Goal: Task Accomplishment & Management: Complete application form

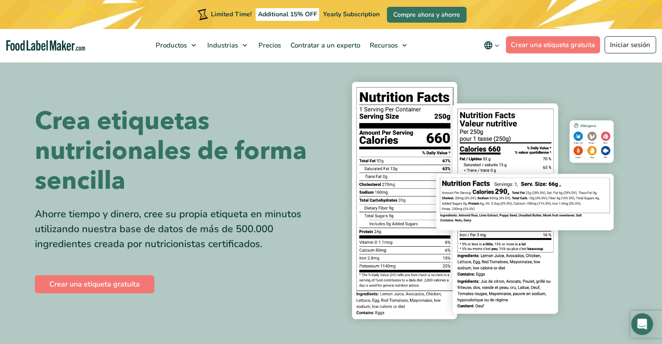
scroll to position [29, 0]
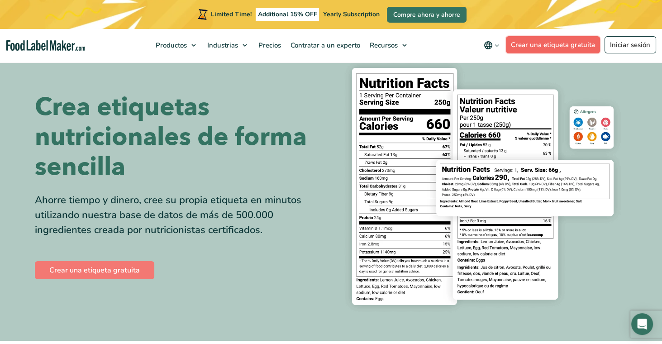
click at [529, 41] on link "Crear una etiqueta gratuita" at bounding box center [553, 44] width 95 height 17
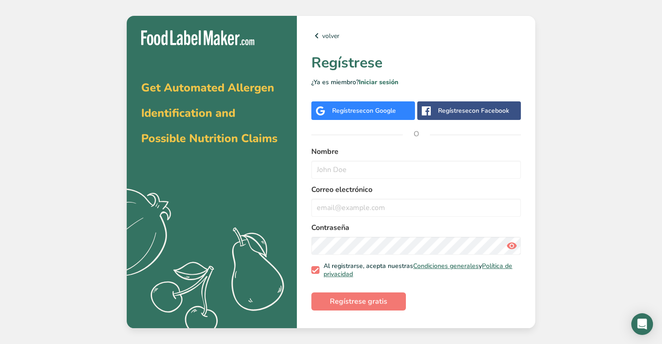
click at [364, 120] on div "Regístrese con Google" at bounding box center [363, 110] width 104 height 19
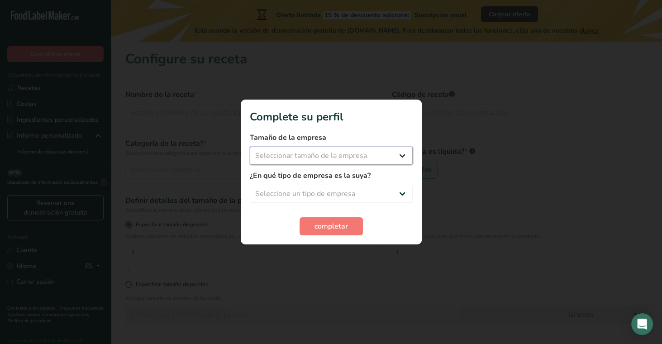
click at [399, 159] on select "Seleccionar tamaño de la empresa Menos de 10 empleados De 10 a 50 empleados De …" at bounding box center [331, 156] width 163 height 18
select select "1"
click at [406, 194] on select "Seleccione un tipo de empresa Fabricante de alimentos envasados Restaurante y c…" at bounding box center [331, 194] width 163 height 18
select select "5"
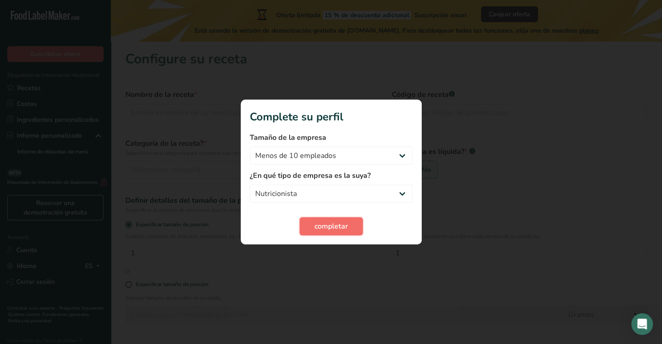
click at [353, 226] on button "completar" at bounding box center [331, 226] width 63 height 18
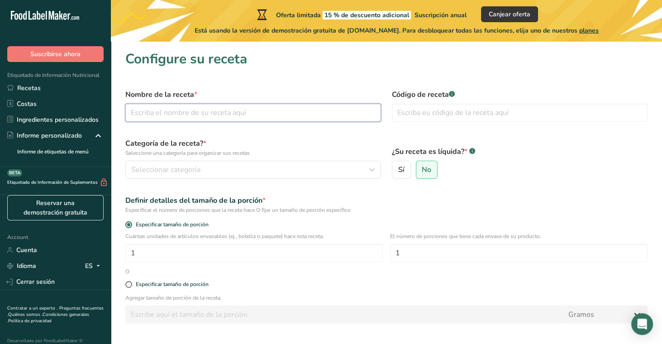
click at [230, 114] on input "text" at bounding box center [253, 113] width 256 height 18
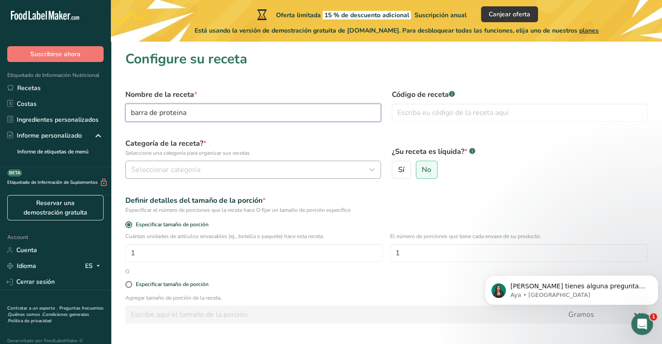
type input "barra de proteina"
click at [208, 169] on div "Seleccionar categoría" at bounding box center [250, 169] width 239 height 11
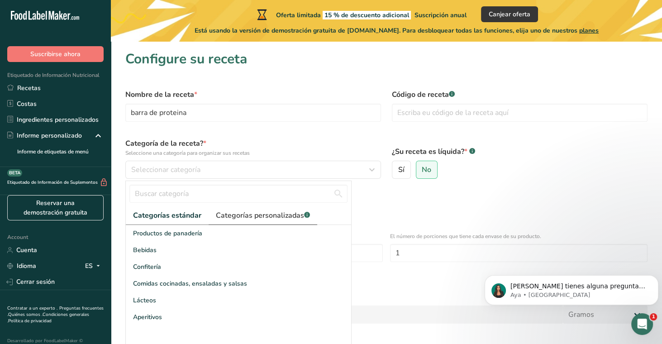
click at [241, 222] on link "Categorías personalizadas .a-a{fill:#347362;}.b-a{fill:#fff;}" at bounding box center [263, 215] width 109 height 19
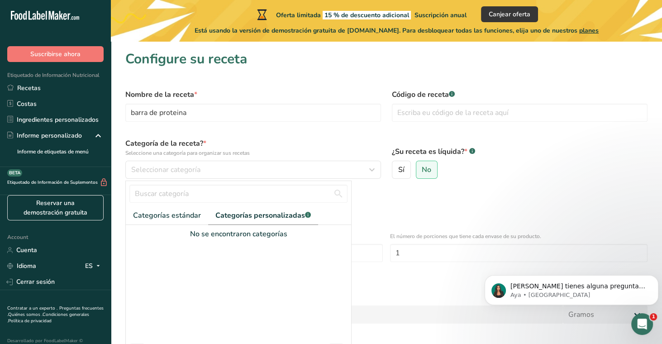
click at [229, 239] on div at bounding box center [238, 291] width 225 height 104
click at [164, 213] on span "Categorías estándar" at bounding box center [167, 215] width 68 height 11
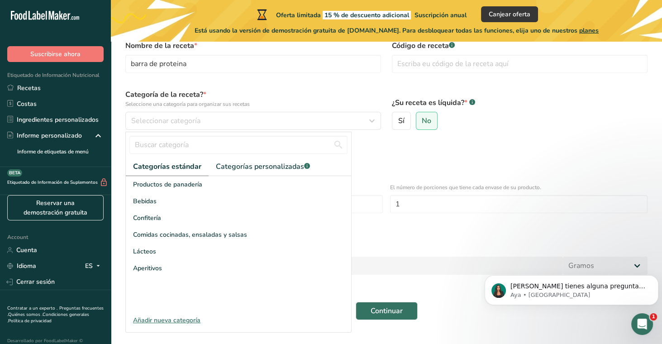
scroll to position [58, 0]
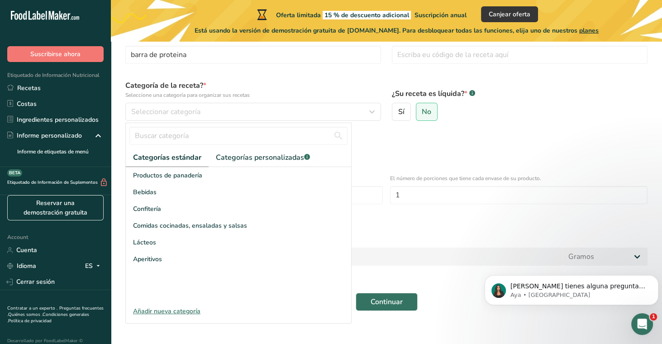
click at [163, 315] on div "Añadir nueva categoría" at bounding box center [238, 311] width 225 height 10
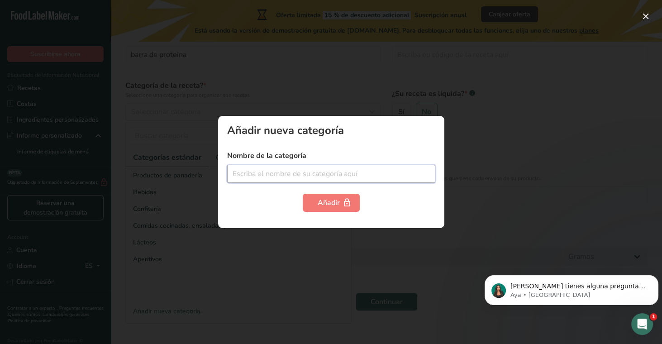
click at [254, 172] on input "text" at bounding box center [331, 174] width 208 height 18
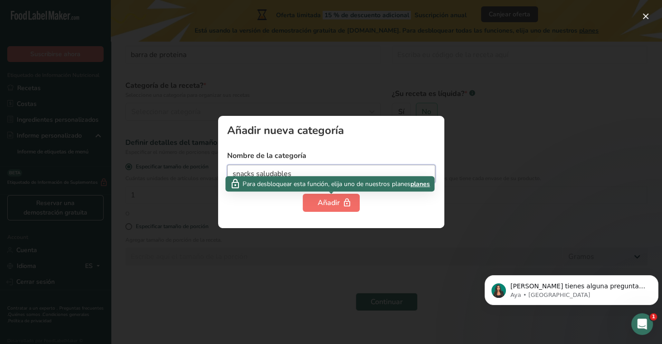
type input "snacks saludables"
click at [321, 210] on button "Añadir" at bounding box center [331, 203] width 57 height 18
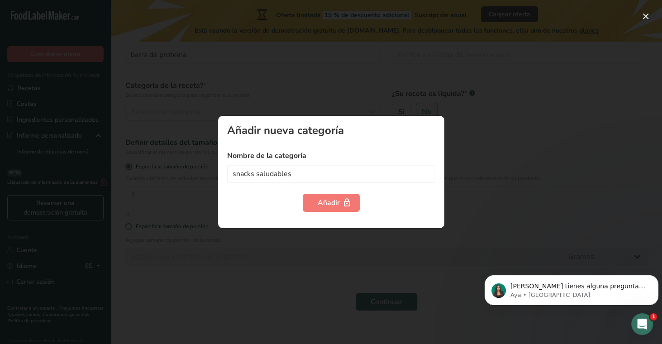
click at [546, 230] on div at bounding box center [331, 172] width 662 height 344
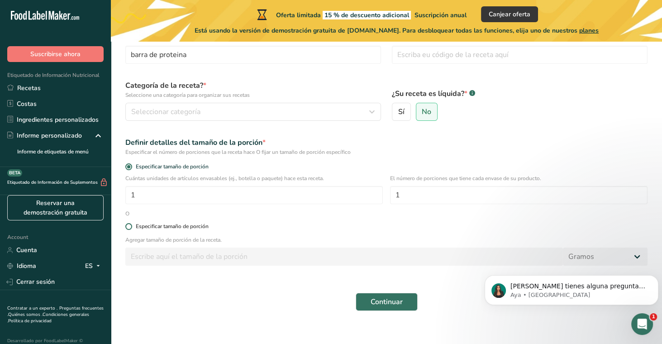
click at [127, 225] on span at bounding box center [128, 226] width 7 height 7
click at [127, 225] on input "Especificar tamaño de porción" at bounding box center [128, 227] width 6 height 6
radio input "true"
radio input "false"
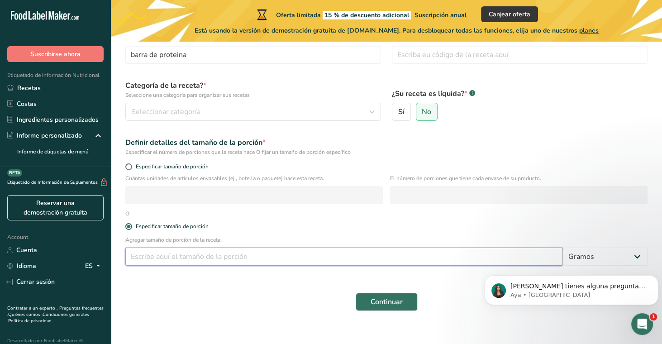
click at [172, 264] on input "number" at bounding box center [344, 257] width 438 height 18
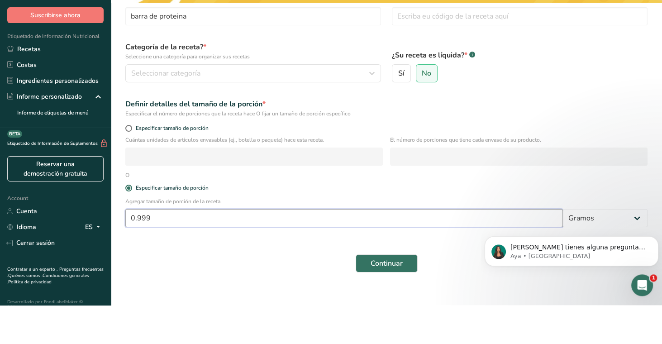
scroll to position [80, 0]
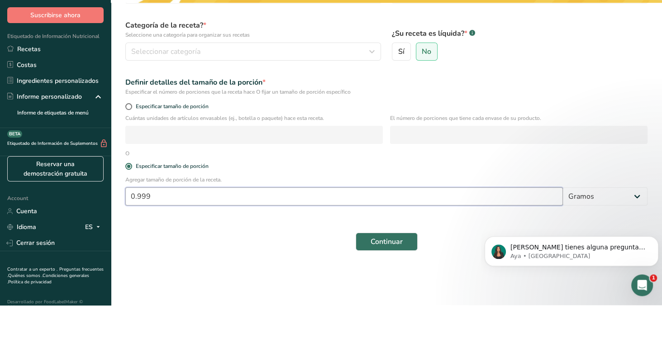
type input "0.999"
click at [164, 146] on form "Nombre de la receta * barra de proteina Código de receta .a-a{fill:#347362;}.b-…" at bounding box center [386, 150] width 533 height 291
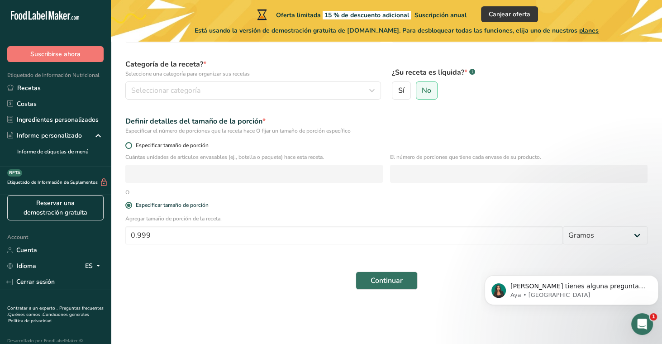
click at [128, 143] on span at bounding box center [128, 145] width 7 height 7
click at [128, 143] on input "Especificar tamaño de porción" at bounding box center [128, 146] width 6 height 6
radio input "true"
radio input "false"
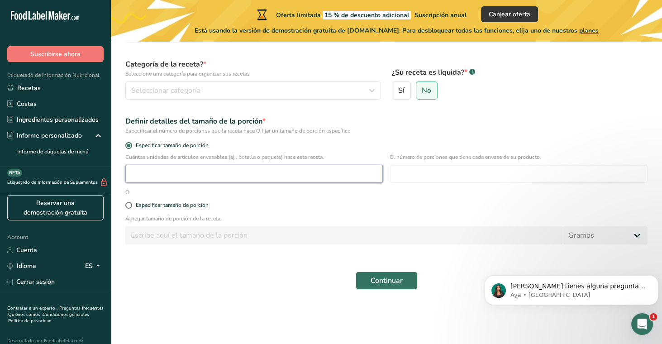
click at [140, 172] on input "number" at bounding box center [254, 174] width 258 height 18
type input "1"
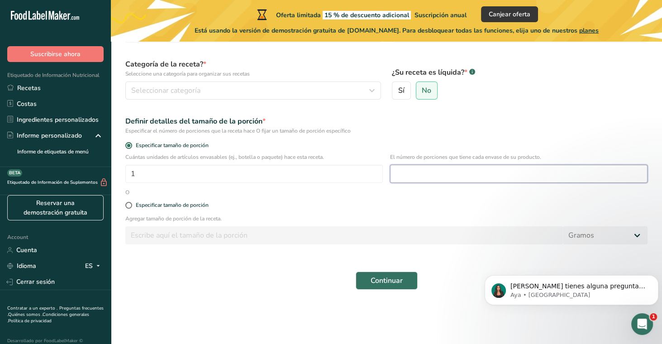
click at [428, 173] on input "number" at bounding box center [519, 174] width 258 height 18
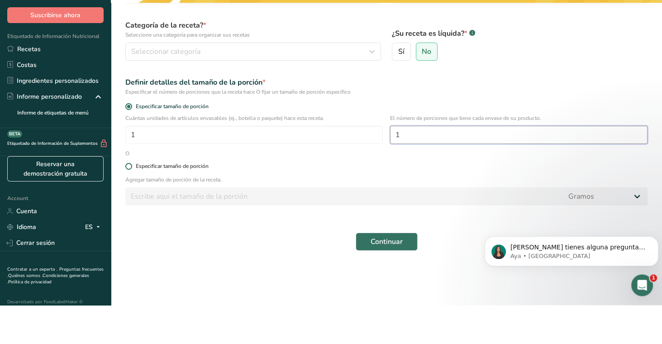
type input "1"
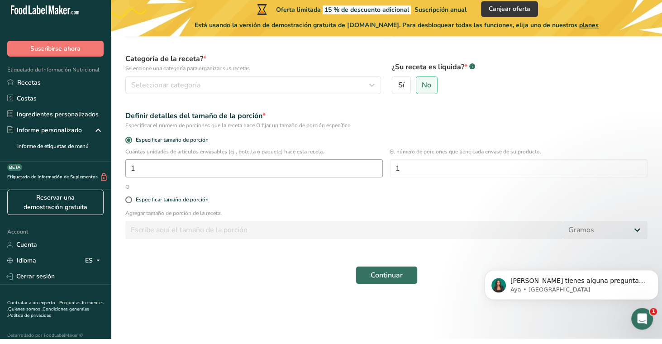
drag, startPoint x: 131, startPoint y: 203, endPoint x: 131, endPoint y: 182, distance: 21.3
click at [131, 165] on form "Nombre de la receta * barra de proteina Código de receta .a-a{fill:#347362;}.b-…" at bounding box center [386, 150] width 533 height 291
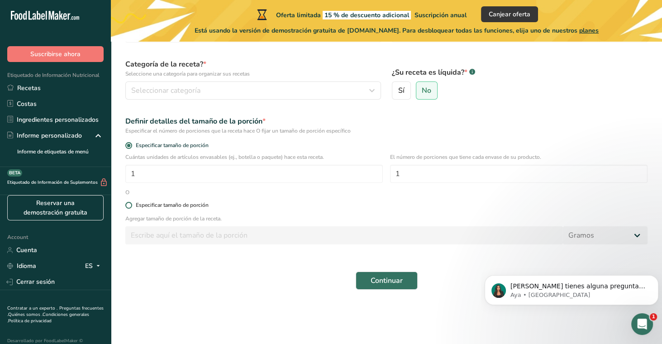
click at [129, 205] on span at bounding box center [128, 205] width 7 height 7
click at [129, 205] on input "Especificar tamaño de porción" at bounding box center [128, 205] width 6 height 6
radio input "true"
radio input "false"
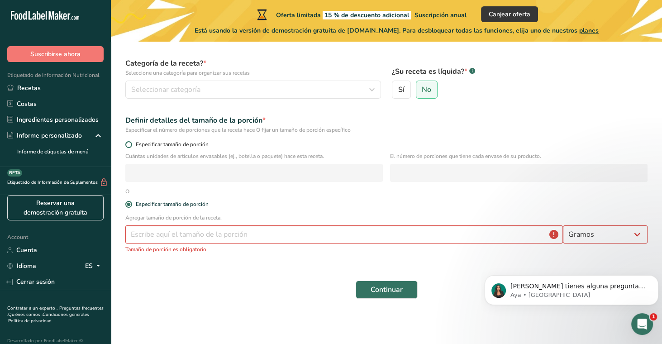
click at [129, 146] on span at bounding box center [128, 144] width 7 height 7
click at [129, 146] on input "Especificar tamaño de porción" at bounding box center [128, 145] width 6 height 6
radio input "true"
radio input "false"
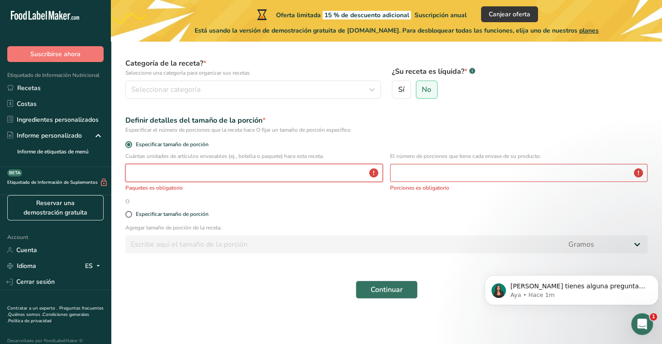
click at [150, 177] on input "number" at bounding box center [254, 173] width 258 height 18
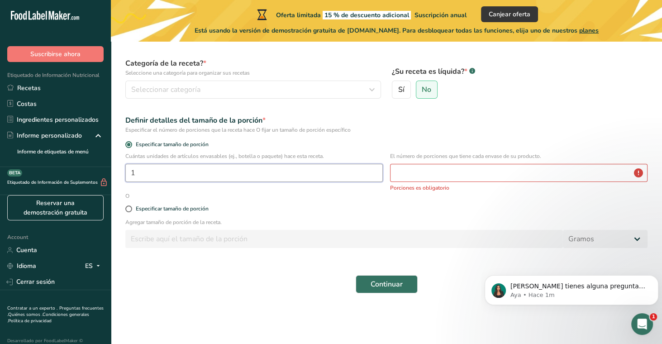
type input "1"
click at [437, 173] on input "number" at bounding box center [519, 173] width 258 height 18
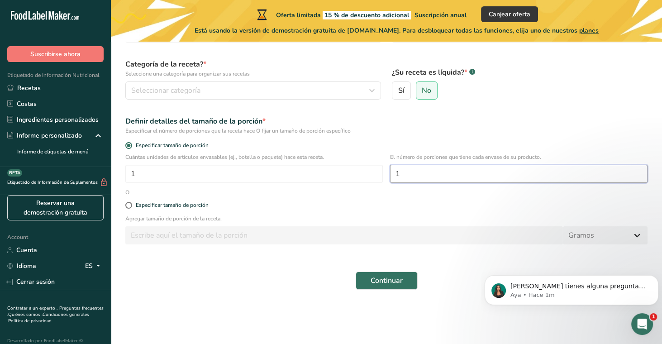
type input "1"
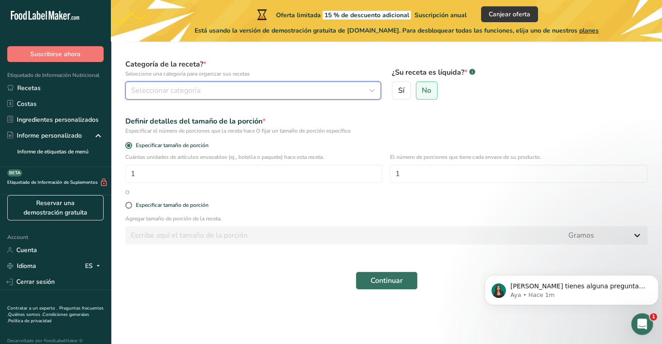
click at [368, 88] on icon "button" at bounding box center [372, 90] width 11 height 16
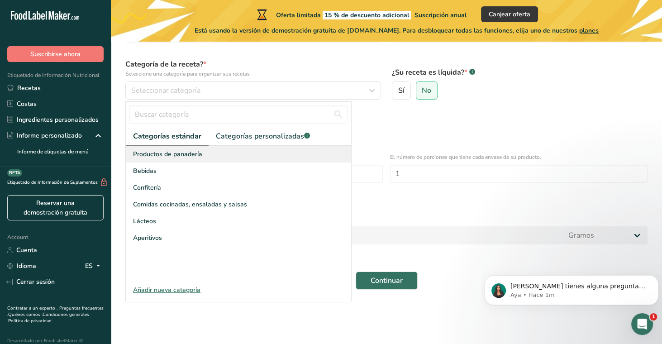
click at [234, 153] on div "Productos de panadería" at bounding box center [238, 154] width 225 height 17
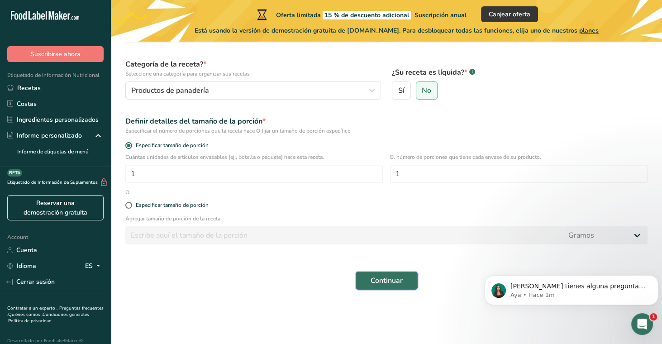
click at [386, 281] on span "Continuar" at bounding box center [387, 280] width 32 height 11
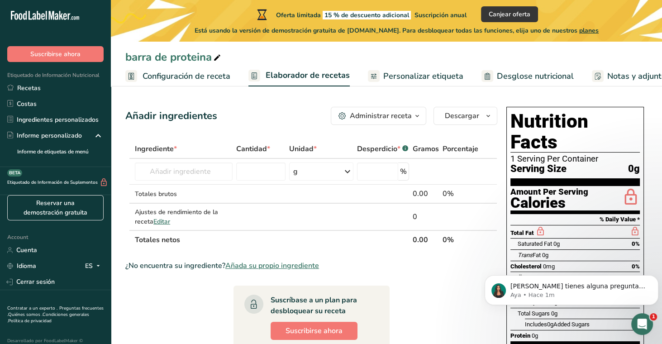
click at [177, 146] on div "Ingrediente *" at bounding box center [184, 148] width 98 height 11
click at [172, 177] on input "text" at bounding box center [184, 171] width 98 height 18
click at [175, 172] on input "text" at bounding box center [184, 171] width 98 height 18
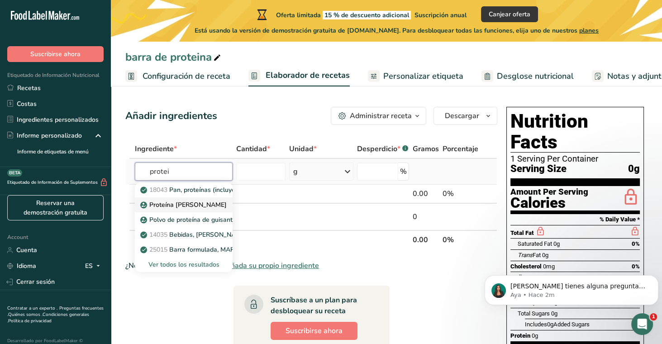
type input "protei"
click at [148, 210] on link "Proteína de suero" at bounding box center [184, 204] width 98 height 15
type input "Whey Protein"
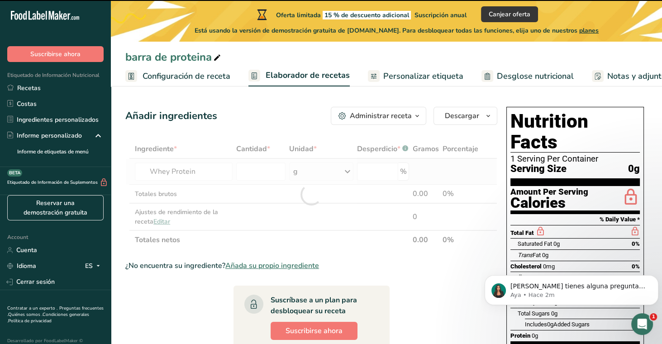
type input "0"
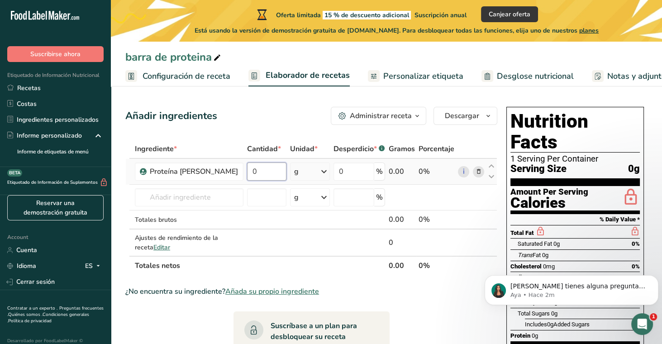
click at [263, 178] on input "0" at bounding box center [266, 171] width 39 height 18
click at [323, 169] on div "Ingrediente * Cantidad * Unidad * Desperdicio * .a-a{fill:#347362;}.b-a{fill:#f…" at bounding box center [311, 207] width 372 height 136
click at [259, 173] on input "0" at bounding box center [266, 171] width 39 height 18
type input "1"
click at [327, 171] on div "Ingrediente * Cantidad * Unidad * Desperdicio * .a-a{fill:#347362;}.b-a{fill:#f…" at bounding box center [311, 207] width 372 height 136
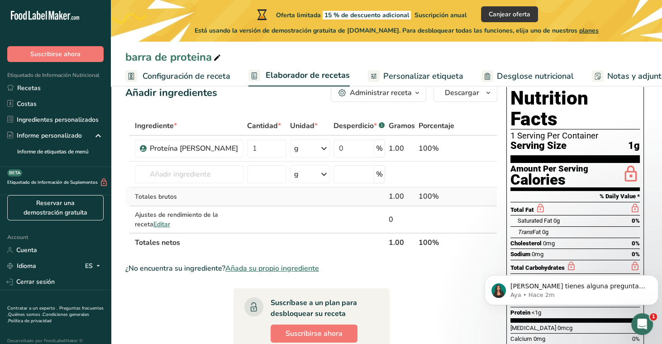
scroll to position [58, 0]
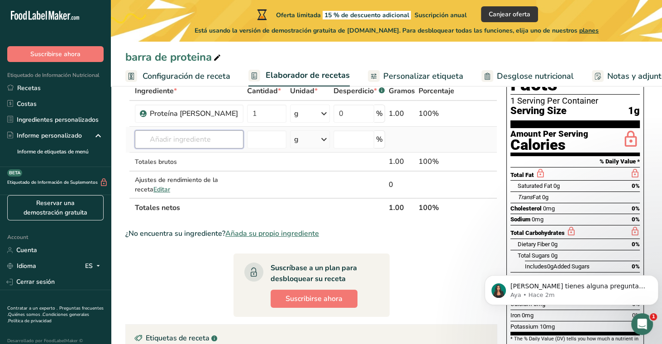
click at [186, 133] on input "text" at bounding box center [189, 139] width 109 height 18
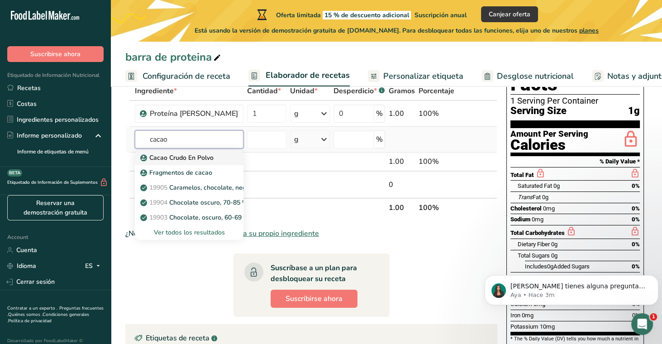
type input "cacao"
click at [183, 157] on p "Cacao Crudo En Polvo" at bounding box center [178, 158] width 72 height 10
type input "Raw Cacao Powder"
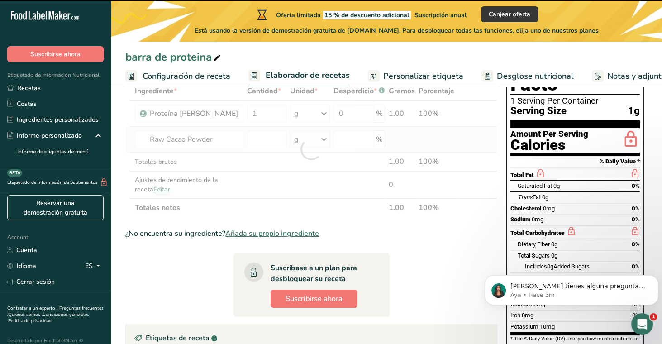
type input "0"
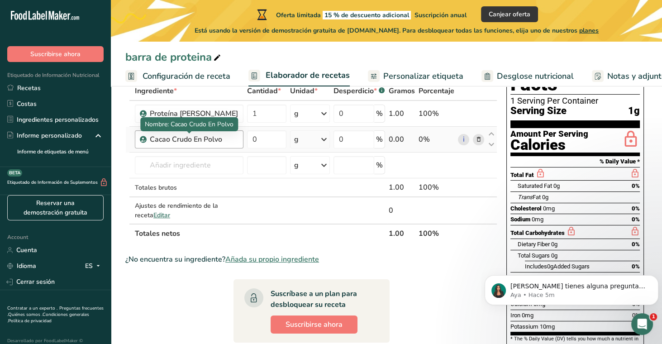
click at [223, 138] on div "Cacao Crudo En Polvo" at bounding box center [194, 139] width 88 height 11
click at [209, 139] on div "Cacao Crudo En Polvo" at bounding box center [194, 139] width 88 height 11
click at [224, 139] on div "Cacao Crudo En Polvo" at bounding box center [194, 139] width 88 height 11
click at [278, 138] on input "0" at bounding box center [266, 139] width 39 height 18
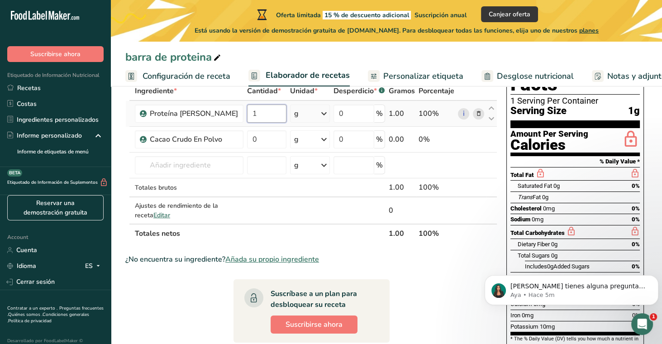
click at [257, 118] on div "Ingrediente * Cantidad * Unidad * Desperdicio * .a-a{fill:#347362;}.b-a{fill:#f…" at bounding box center [311, 162] width 372 height 162
type input "1"
type input "30"
click at [256, 143] on div "Ingrediente * Cantidad * Unidad * Desperdicio * .a-a{fill:#347362;}.b-a{fill:#f…" at bounding box center [311, 162] width 372 height 162
type input "15"
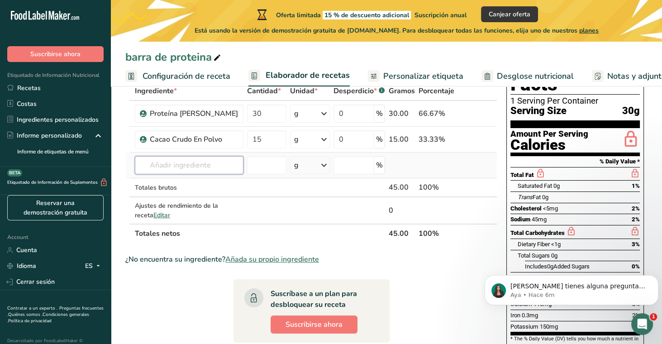
click at [212, 171] on div "Ingrediente * Cantidad * Unidad * Desperdicio * .a-a{fill:#347362;}.b-a{fill:#f…" at bounding box center [311, 162] width 372 height 162
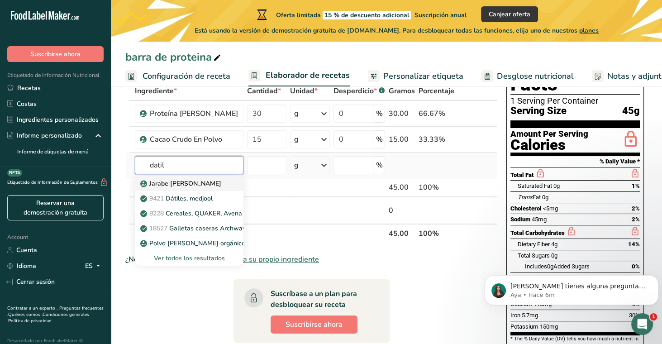
type input "datil"
click at [157, 183] on p "Jarabe de dátil" at bounding box center [181, 184] width 79 height 10
type input "Date syrup"
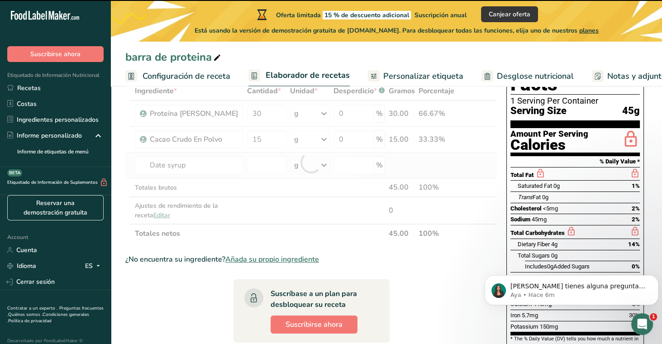
type input "0"
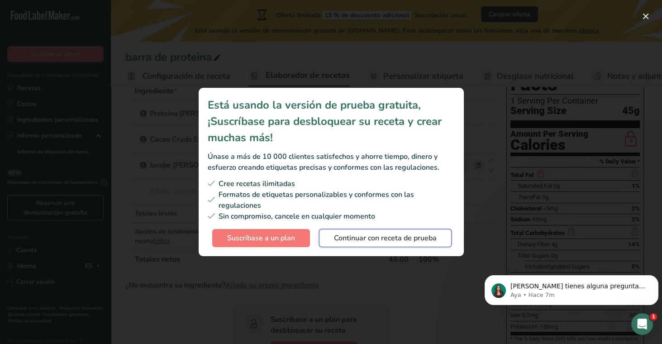
click at [343, 239] on span "Continuar con receta de prueba" at bounding box center [385, 238] width 103 height 11
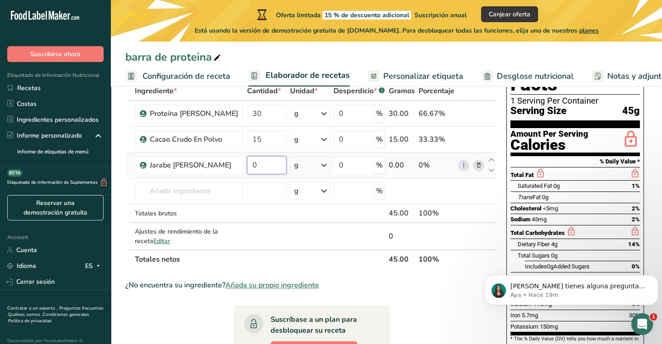
click at [252, 165] on input "0" at bounding box center [266, 165] width 39 height 18
type input "10"
click at [240, 196] on div "Ingrediente * Cantidad * Unidad * Desperdicio * .a-a{fill:#347362;}.b-a{fill:#f…" at bounding box center [311, 174] width 372 height 187
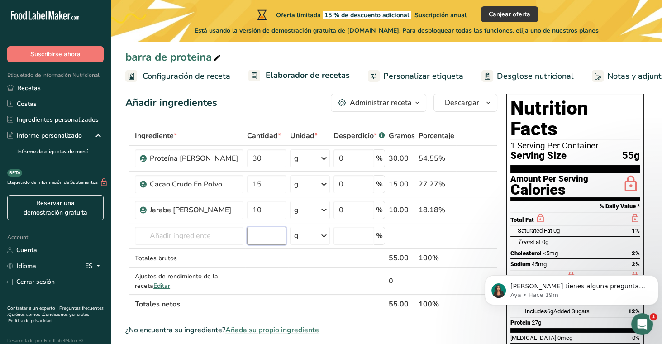
scroll to position [0, 0]
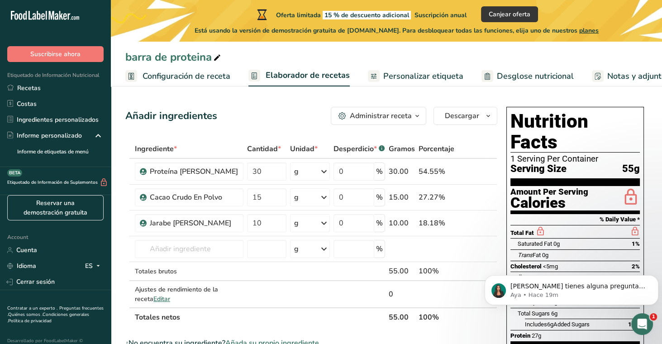
click at [418, 113] on icon "button" at bounding box center [417, 115] width 7 height 11
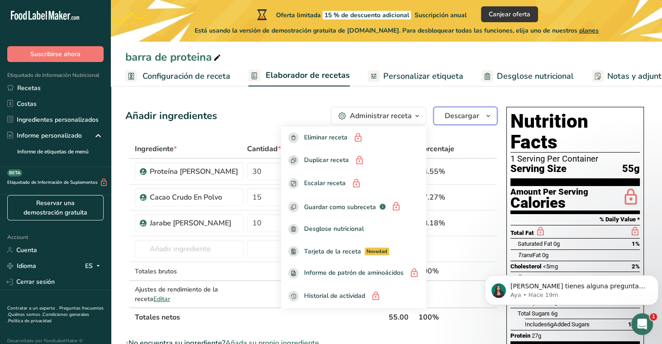
click at [465, 123] on button "Descargar" at bounding box center [466, 116] width 64 height 18
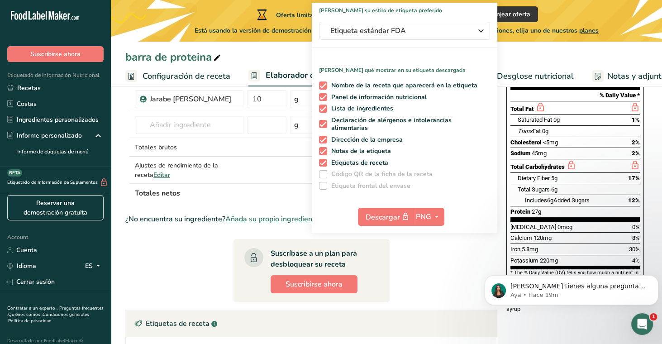
scroll to position [116, 0]
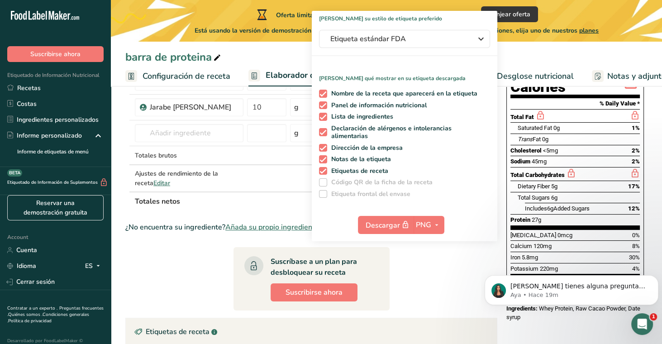
click at [176, 266] on section "Ingrediente * Cantidad * Unidad * Desperdicio * .a-a{fill:#347362;}.b-a{fill:#f…" at bounding box center [311, 276] width 372 height 504
